Goal: Transaction & Acquisition: Purchase product/service

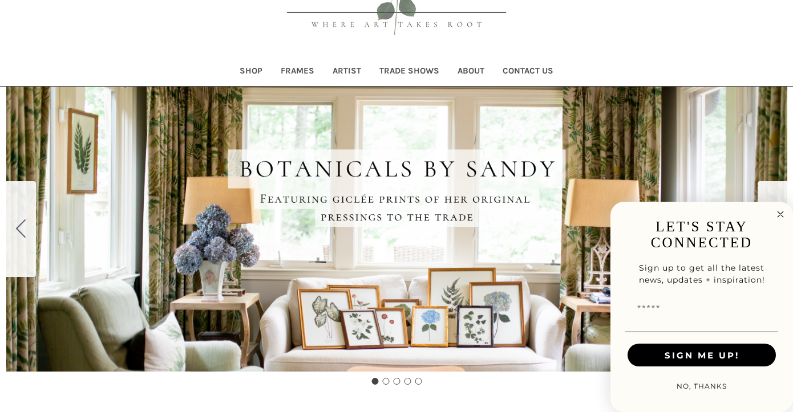
scroll to position [127, 0]
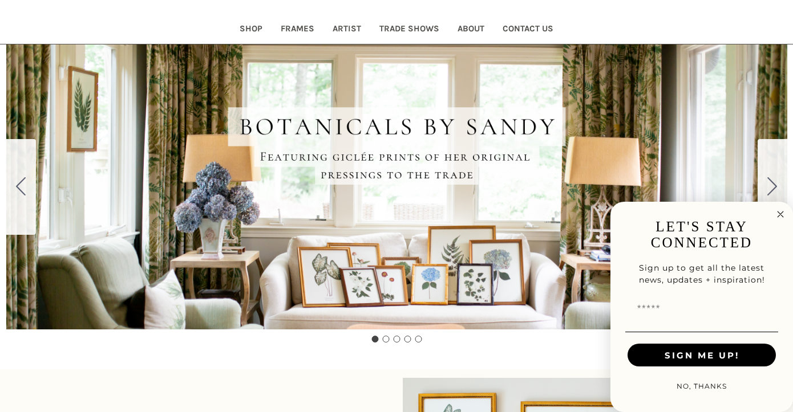
click at [781, 216] on icon "Close dialog" at bounding box center [780, 215] width 6 height 6
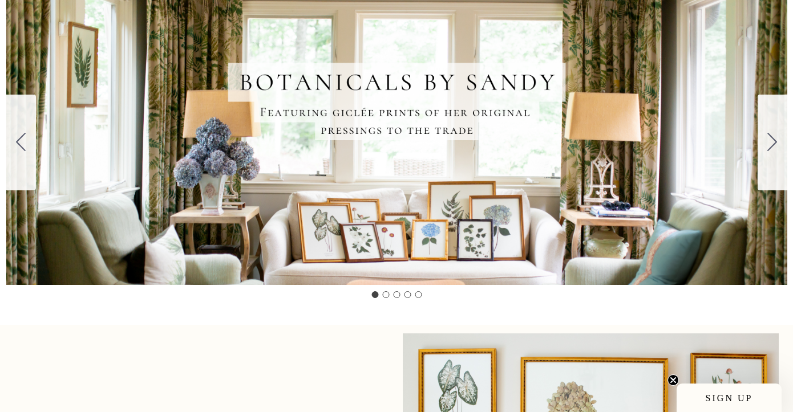
scroll to position [98, 0]
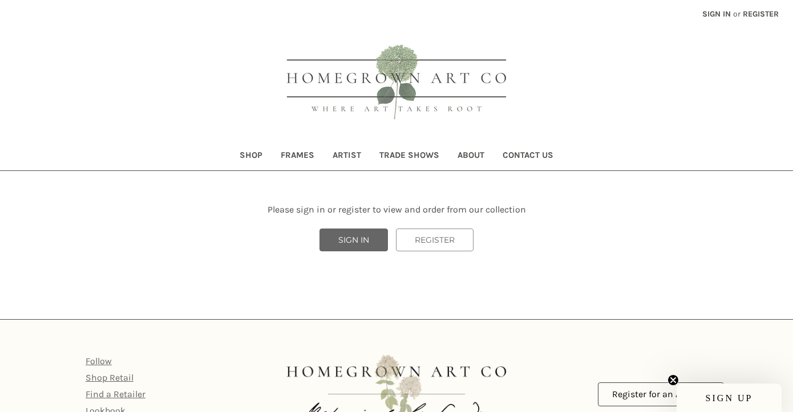
click at [374, 241] on link "SIGN IN" at bounding box center [353, 240] width 68 height 23
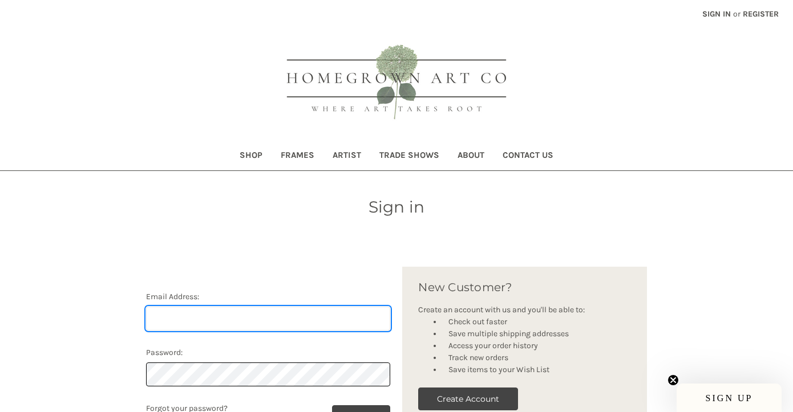
type input "[PERSON_NAME][EMAIL_ADDRESS][DOMAIN_NAME]"
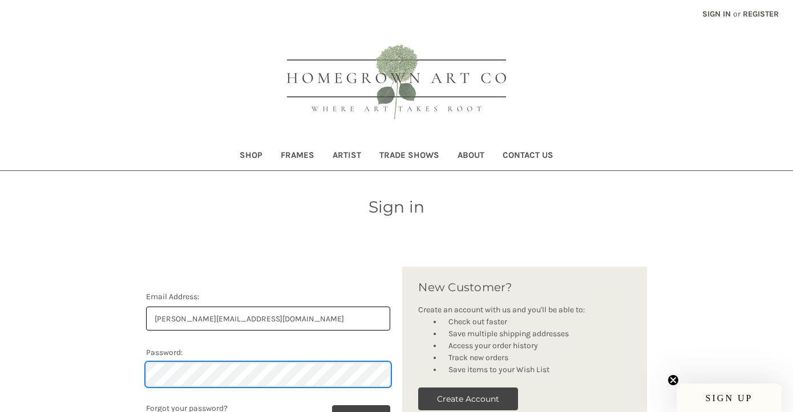
click at [358, 412] on input "*******" at bounding box center [361, 417] width 59 height 23
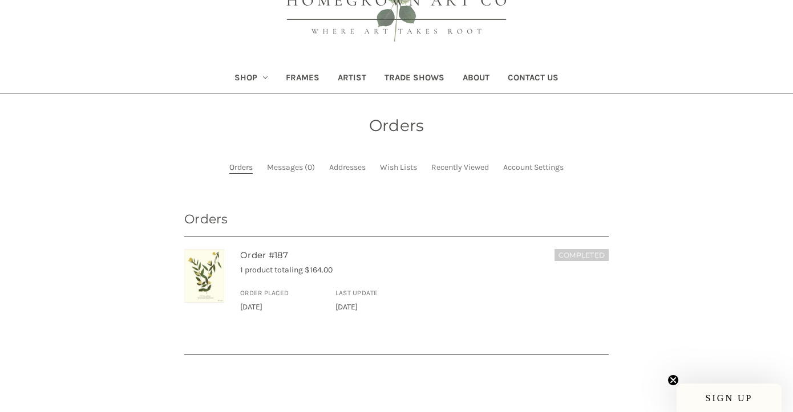
scroll to position [67, 0]
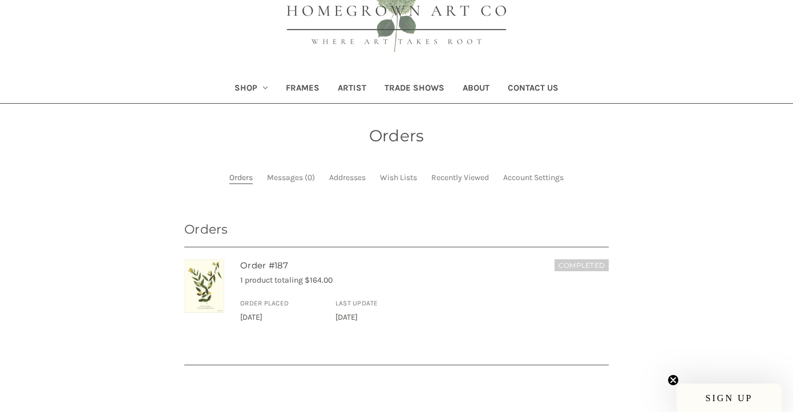
click at [262, 83] on link "Shop" at bounding box center [251, 89] width 52 height 28
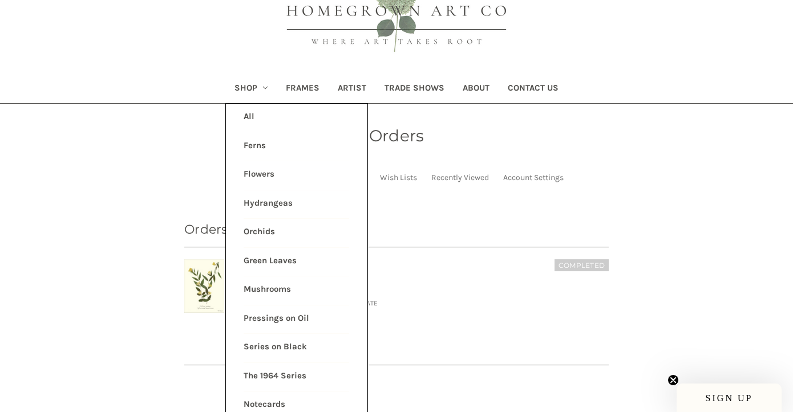
click at [260, 143] on link "Ferns" at bounding box center [297, 147] width 106 height 29
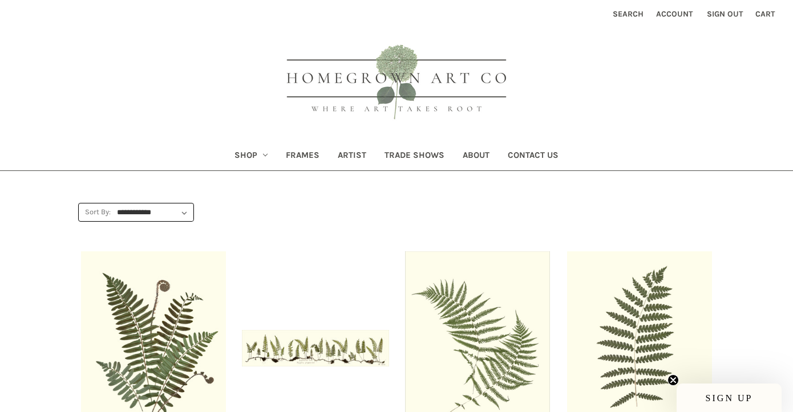
click at [268, 157] on icon "Shop" at bounding box center [265, 155] width 5 height 5
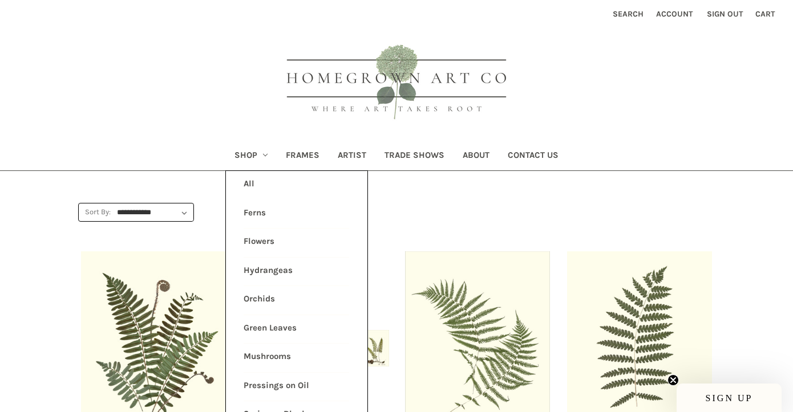
click at [291, 410] on link "Series on Black" at bounding box center [297, 416] width 106 height 29
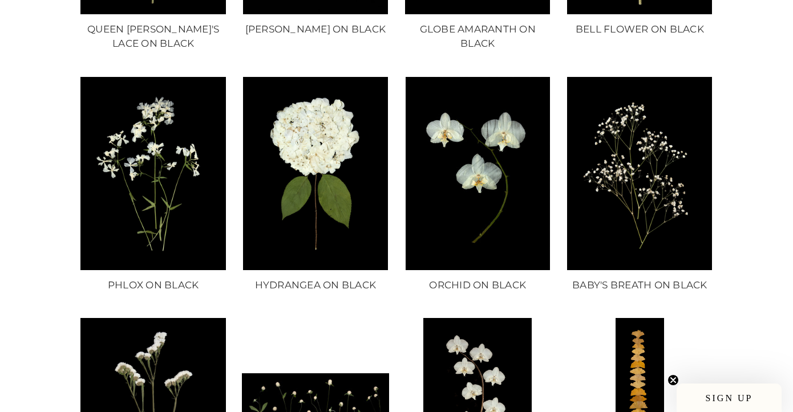
scroll to position [420, 0]
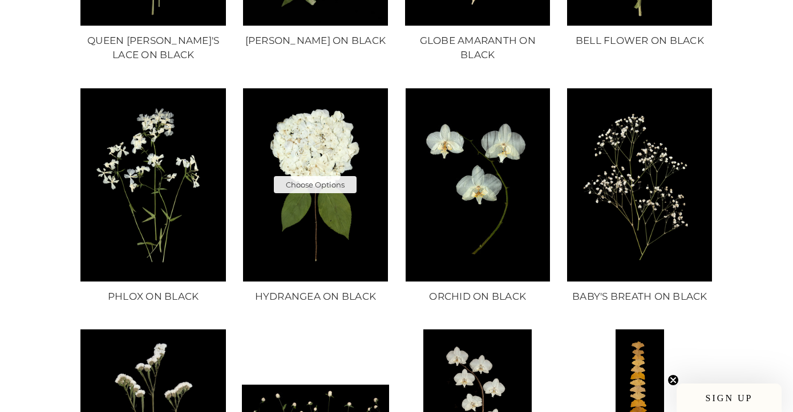
click at [327, 196] on img "HYDRANGEA ON BLACK, Price range from $10.00 to $235.00\a\a" at bounding box center [315, 184] width 147 height 193
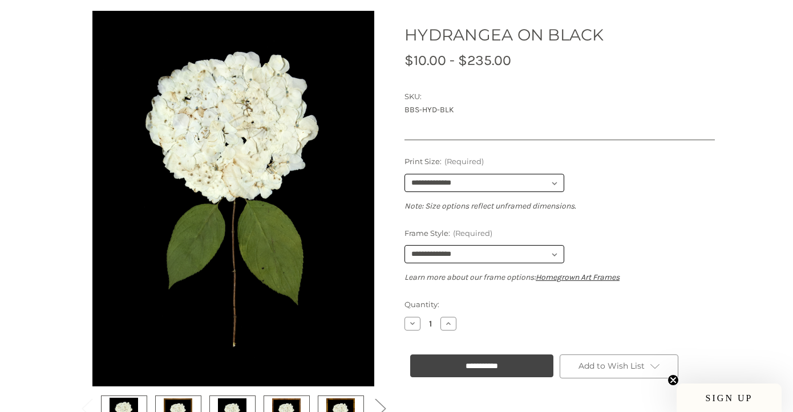
scroll to position [192, 0]
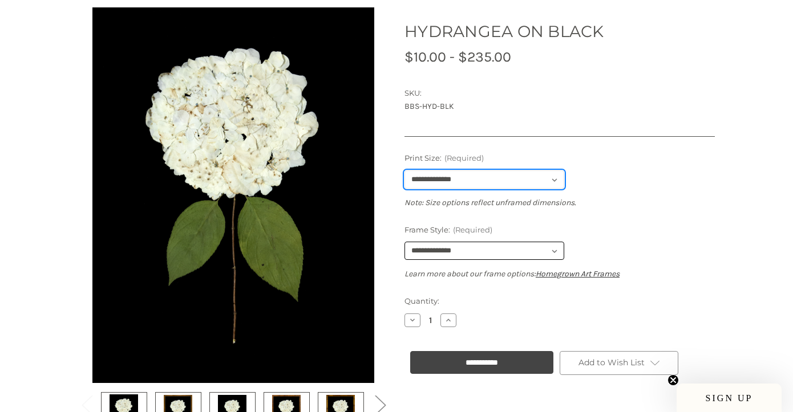
select select "****"
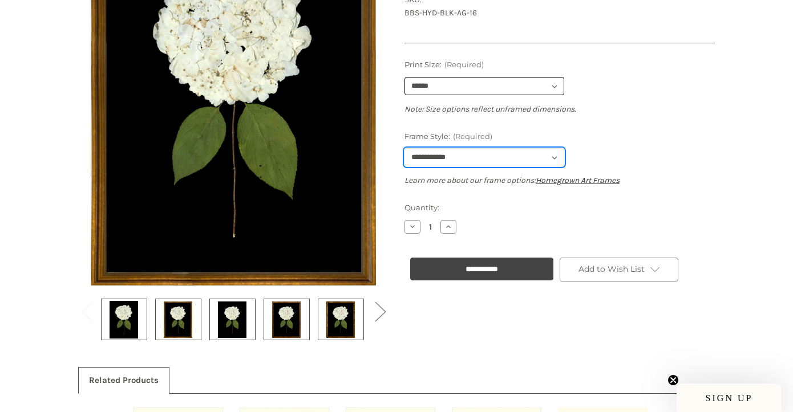
scroll to position [298, 0]
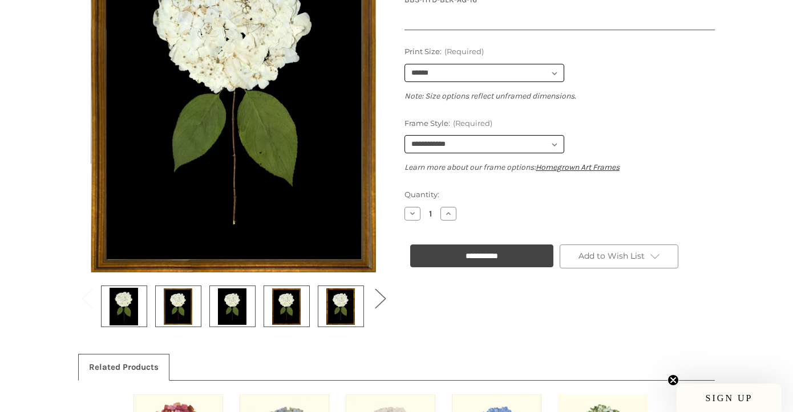
click at [377, 307] on button "Next" at bounding box center [379, 298] width 23 height 35
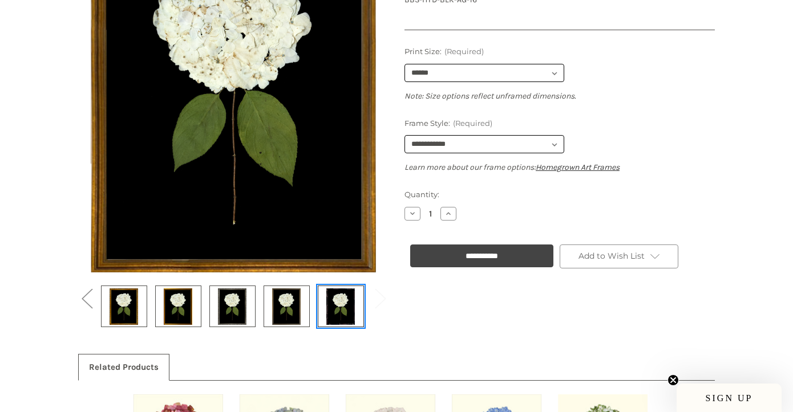
click at [328, 308] on img at bounding box center [340, 306] width 29 height 38
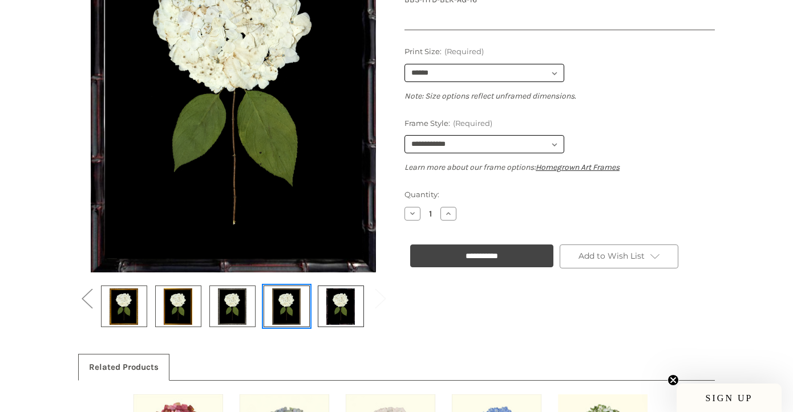
click at [292, 310] on img at bounding box center [286, 306] width 29 height 38
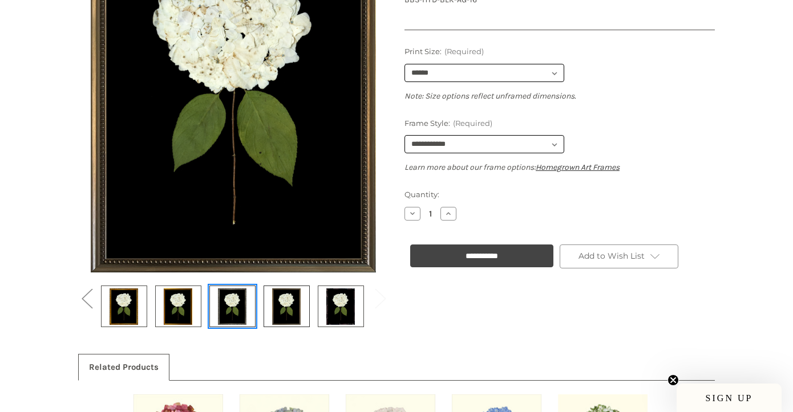
click at [232, 305] on img at bounding box center [232, 306] width 29 height 38
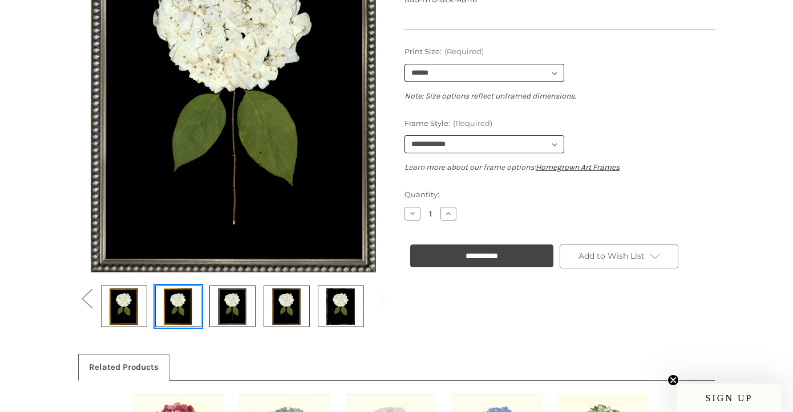
click at [183, 308] on img at bounding box center [178, 306] width 29 height 38
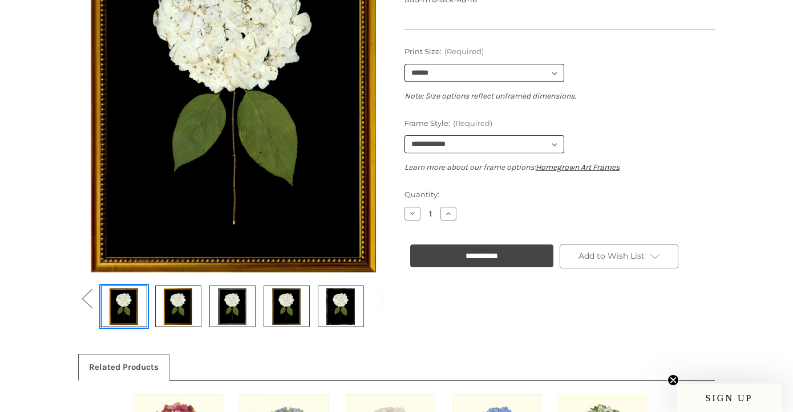
click at [133, 313] on img at bounding box center [124, 306] width 29 height 38
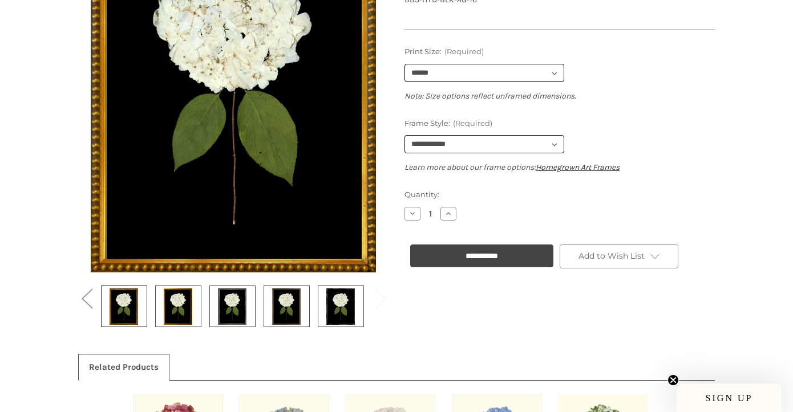
click at [346, 172] on img at bounding box center [233, 89] width 285 height 376
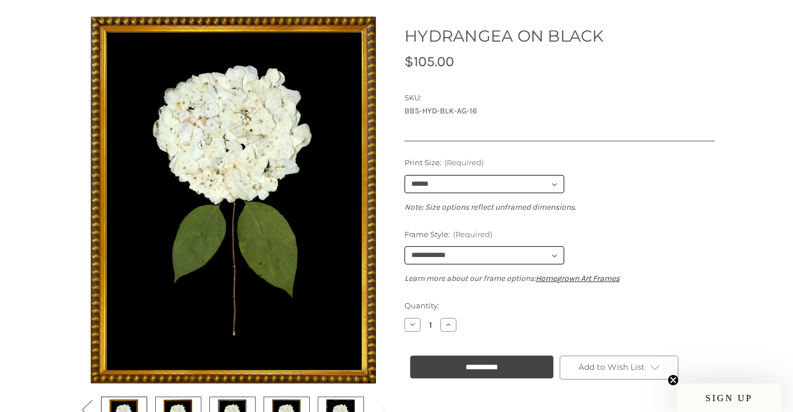
scroll to position [183, 0]
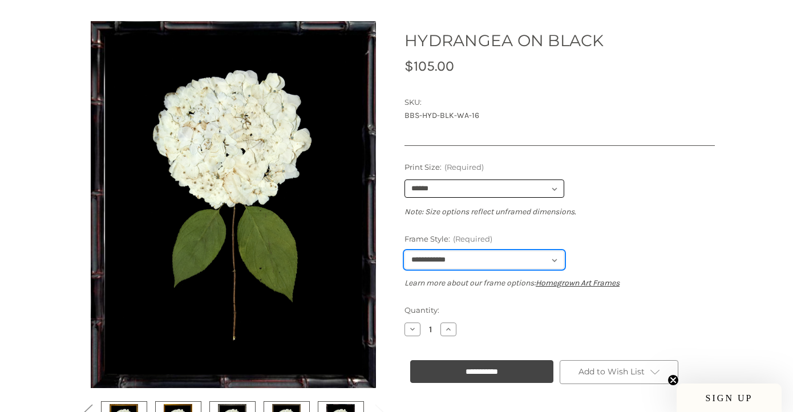
select select "****"
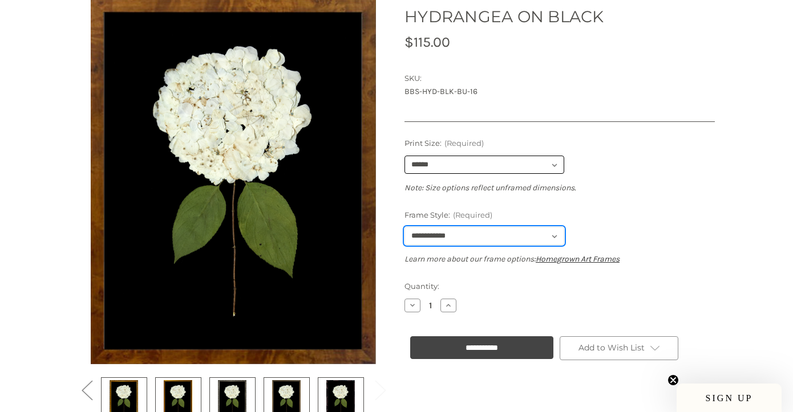
scroll to position [197, 0]
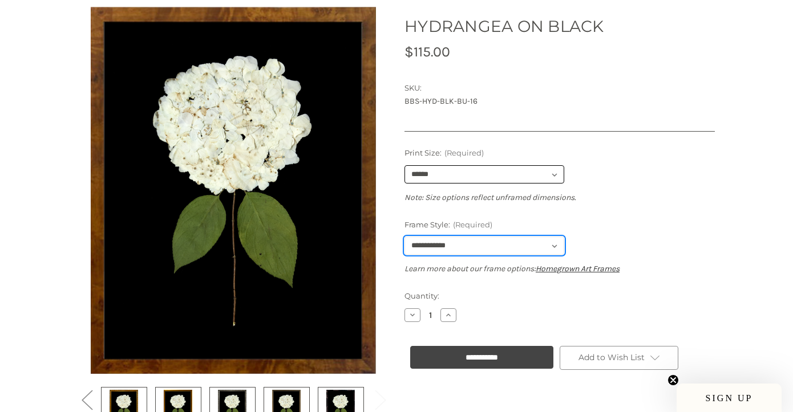
click at [412, 314] on button "Decrease Quantity of HYDRANGEA ON BLACK" at bounding box center [412, 316] width 16 height 14
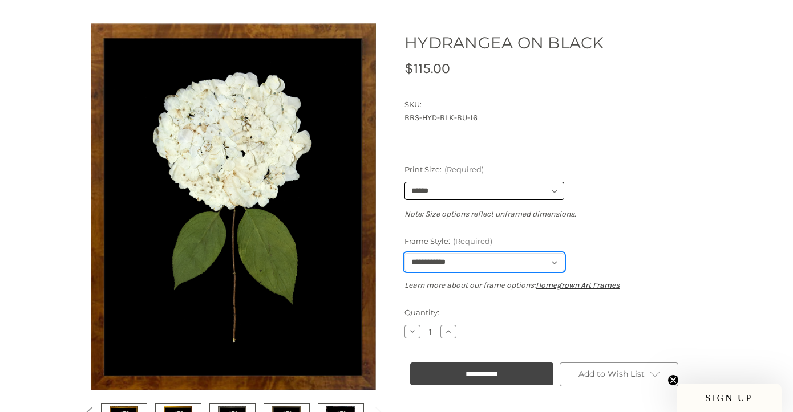
scroll to position [179, 0]
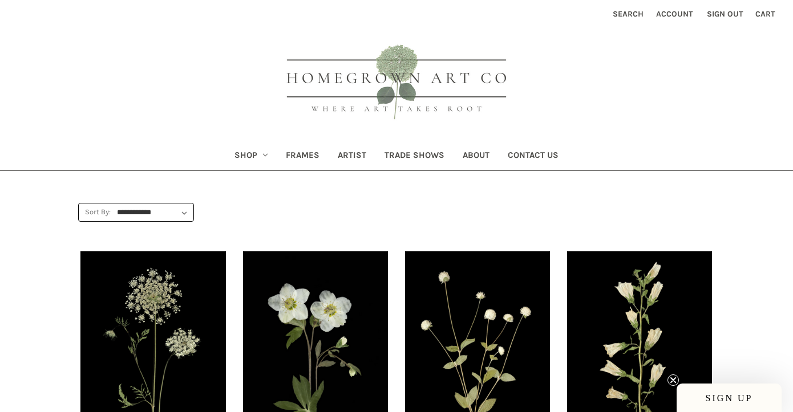
click at [252, 153] on link "Shop" at bounding box center [251, 157] width 52 height 28
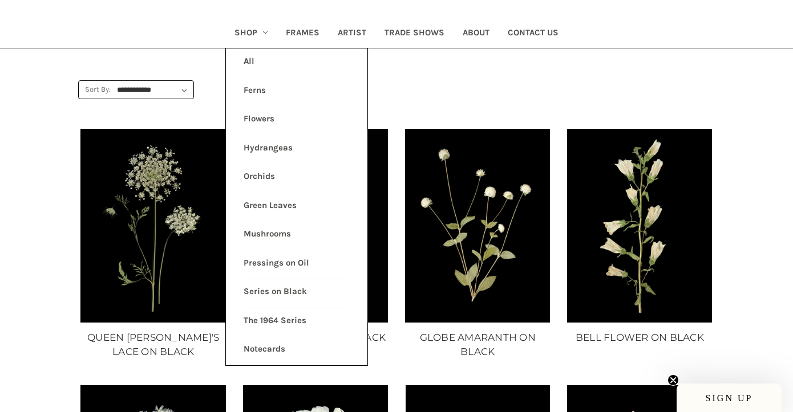
scroll to position [123, 0]
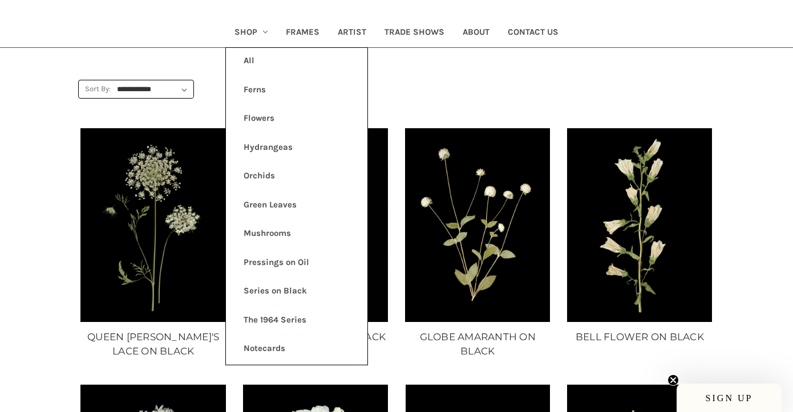
click at [268, 116] on link "Flowers" at bounding box center [297, 120] width 106 height 29
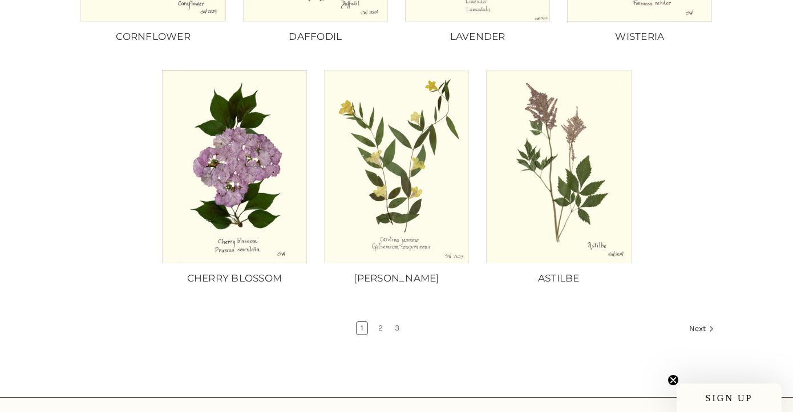
scroll to position [922, 0]
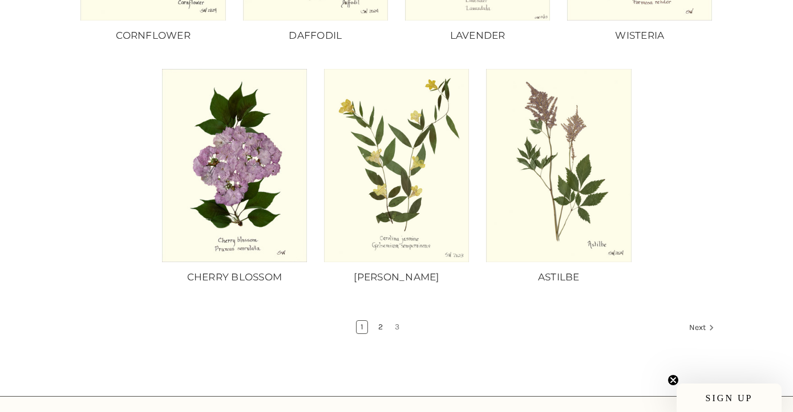
click at [376, 321] on link "2" at bounding box center [380, 327] width 13 height 13
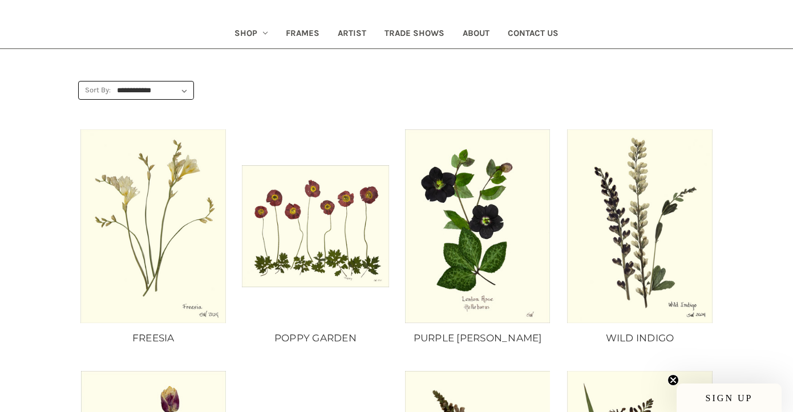
scroll to position [124, 0]
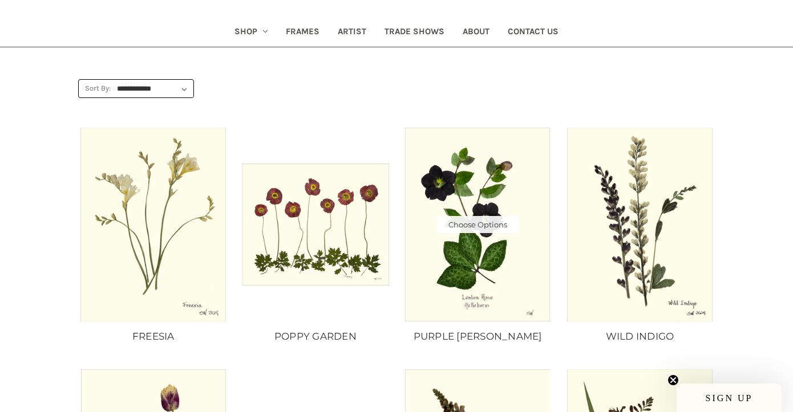
click at [477, 208] on img "PURPLE LENTON ROSE, Price range from $10.00 to $235.00\a\a" at bounding box center [477, 224] width 147 height 193
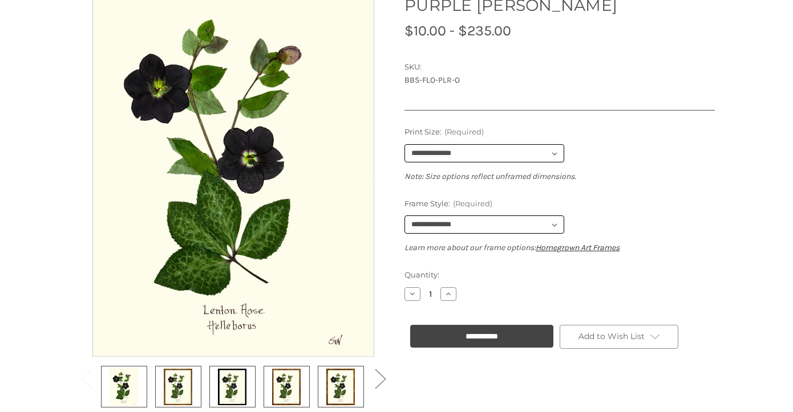
scroll to position [219, 0]
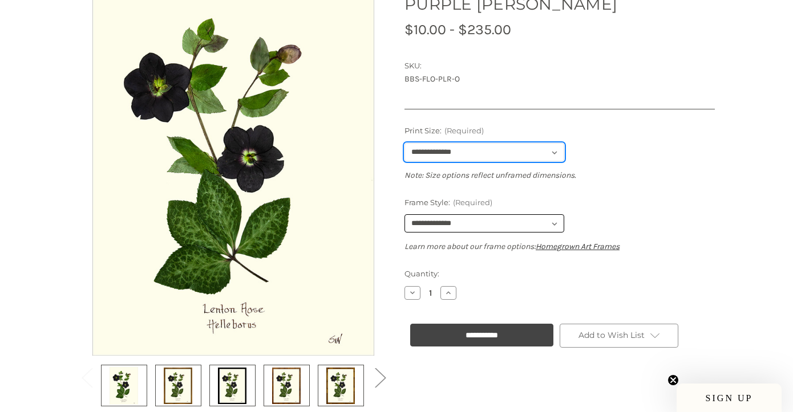
select select "****"
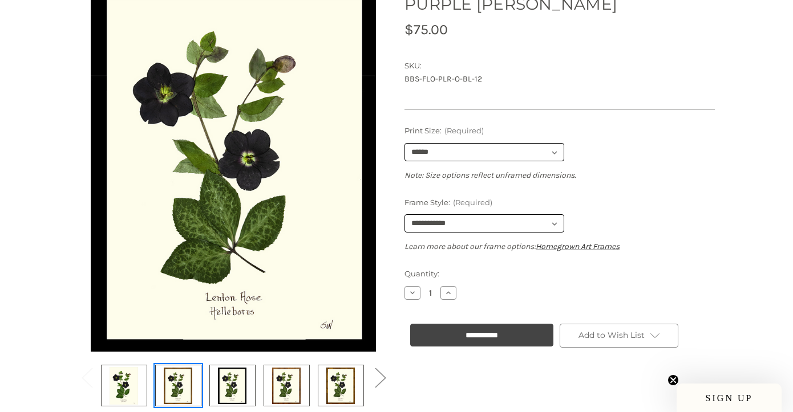
click at [183, 378] on img at bounding box center [178, 386] width 29 height 38
select select "****"
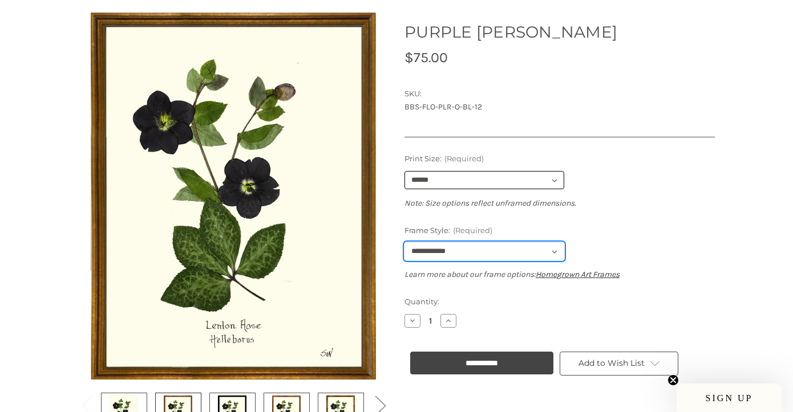
scroll to position [191, 0]
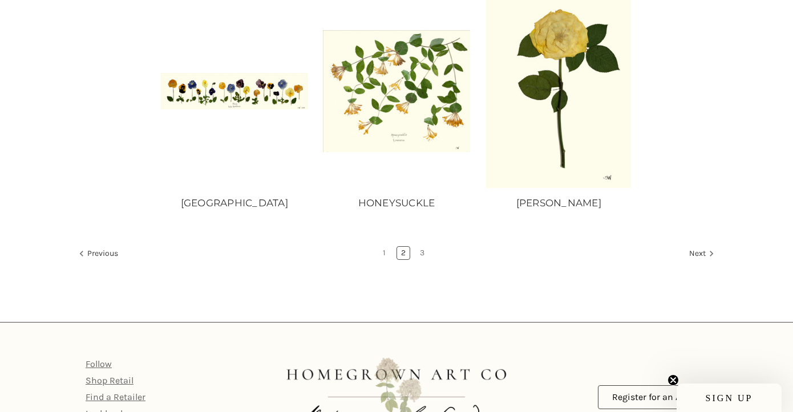
scroll to position [1000, 0]
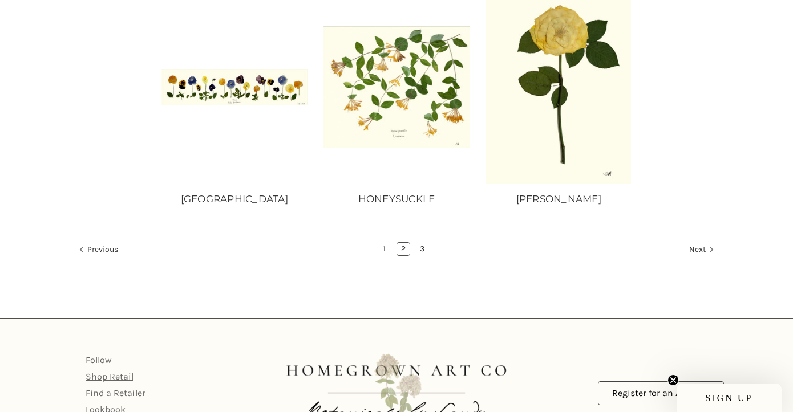
click at [425, 245] on link "3" at bounding box center [422, 249] width 13 height 13
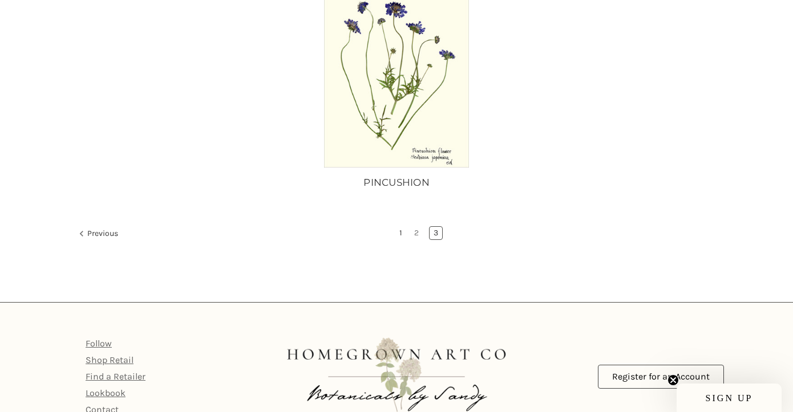
scroll to position [518, 0]
click at [404, 232] on link "1" at bounding box center [400, 234] width 11 height 13
